Goal: Task Accomplishment & Management: Use online tool/utility

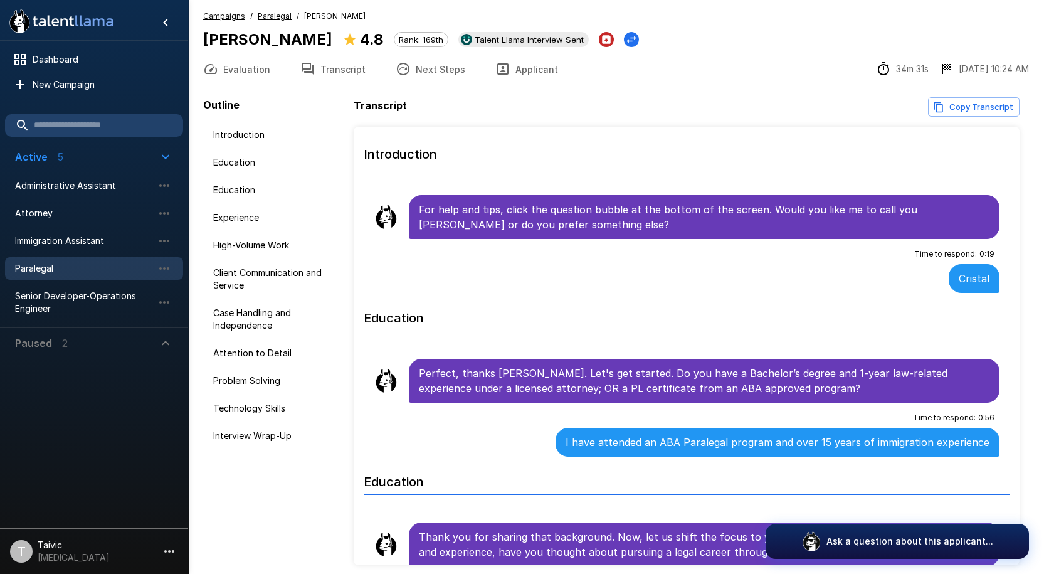
click at [337, 75] on button "Transcript" at bounding box center [332, 68] width 95 height 35
click at [457, 74] on button "Next Steps" at bounding box center [431, 68] width 100 height 35
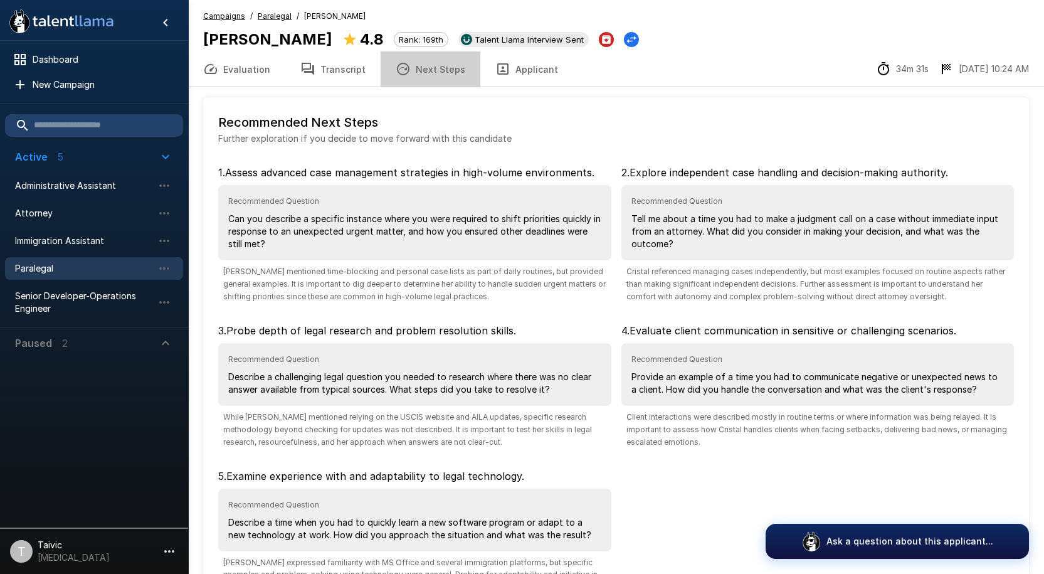
click at [433, 66] on button "Next Steps" at bounding box center [431, 68] width 100 height 35
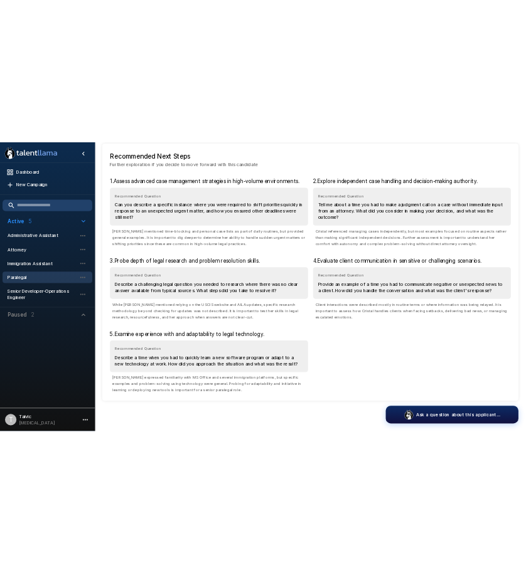
scroll to position [122, 0]
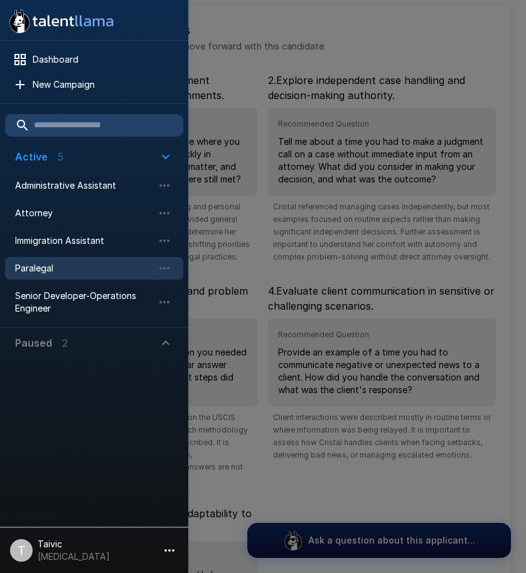
click at [247, 63] on div at bounding box center [263, 286] width 526 height 573
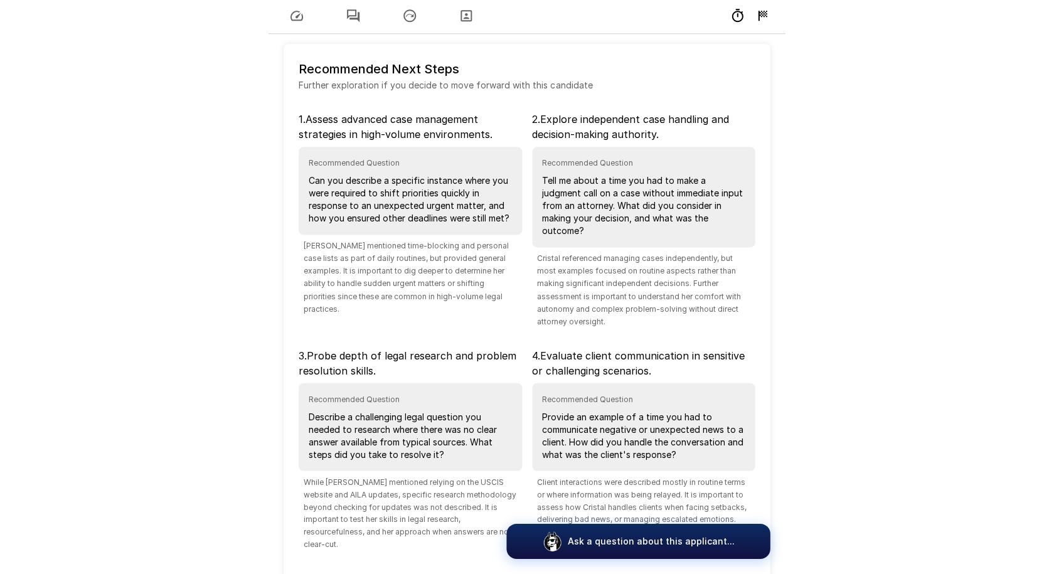
scroll to position [0, 0]
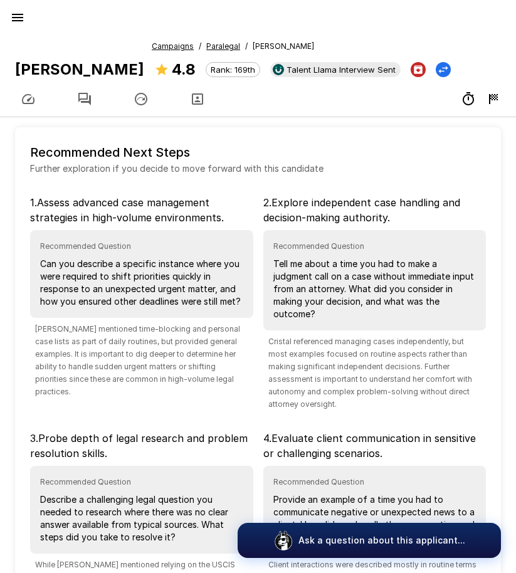
click at [211, 50] on u "Paralegal" at bounding box center [223, 45] width 34 height 9
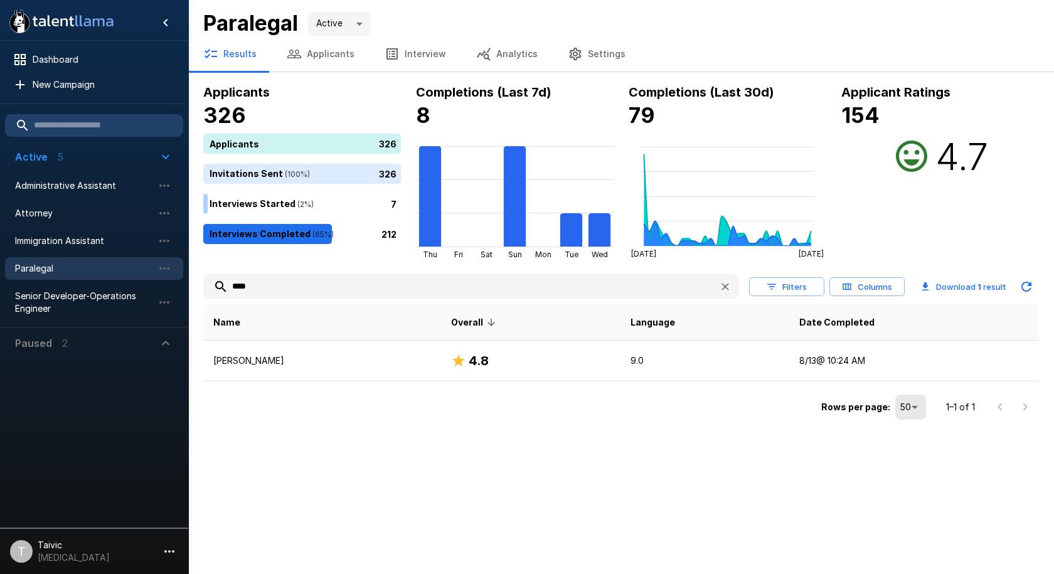
click at [87, 277] on div "Paralegal" at bounding box center [94, 268] width 178 height 23
click at [95, 127] on input "text" at bounding box center [94, 125] width 178 height 23
click at [88, 264] on span "Paralegal" at bounding box center [84, 268] width 138 height 13
drag, startPoint x: 284, startPoint y: 288, endPoint x: 177, endPoint y: 281, distance: 106.8
click at [188, 282] on div ".st0{fill:#FFFFFF;} .st1{fill:#76a4ed;} Dashboard New Campaign Active 5 Adminis…" at bounding box center [620, 211] width 865 height 423
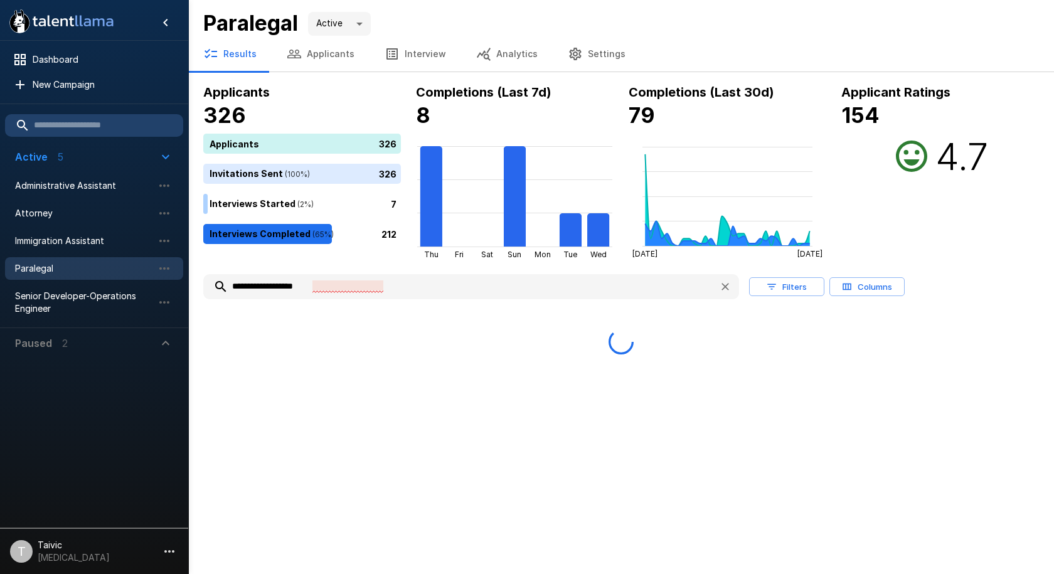
click at [347, 292] on input "**********" at bounding box center [455, 286] width 505 height 23
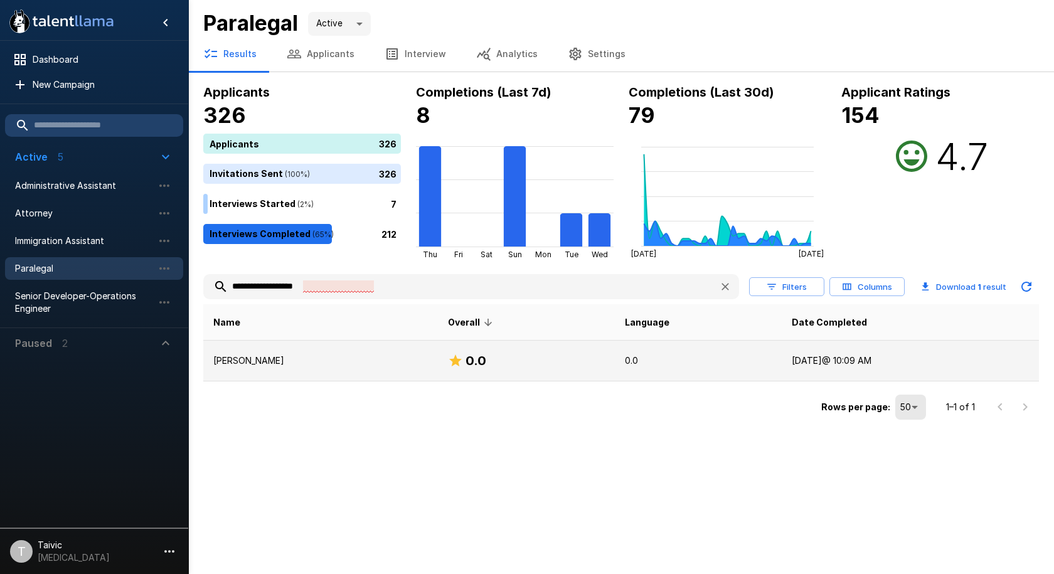
type input "**********"
click at [353, 366] on p "[PERSON_NAME]" at bounding box center [320, 360] width 214 height 13
